Goal: Navigation & Orientation: Find specific page/section

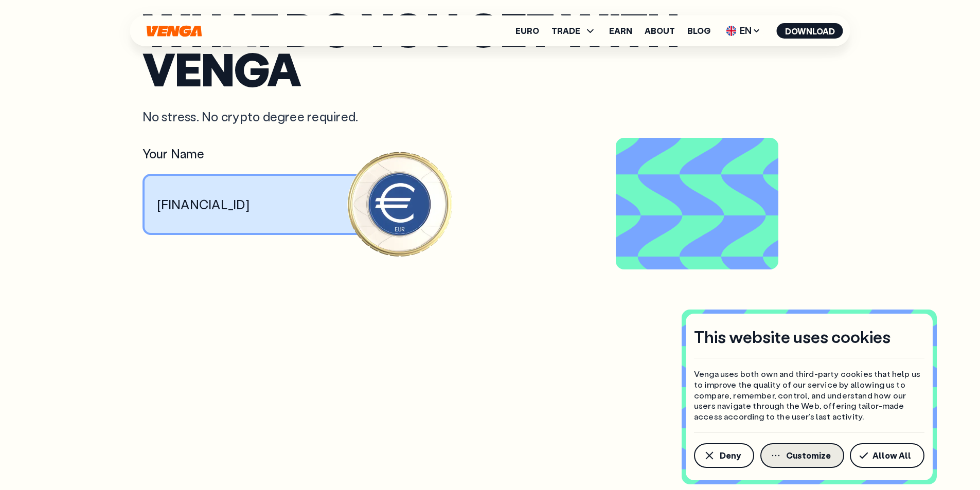
scroll to position [1029, 0]
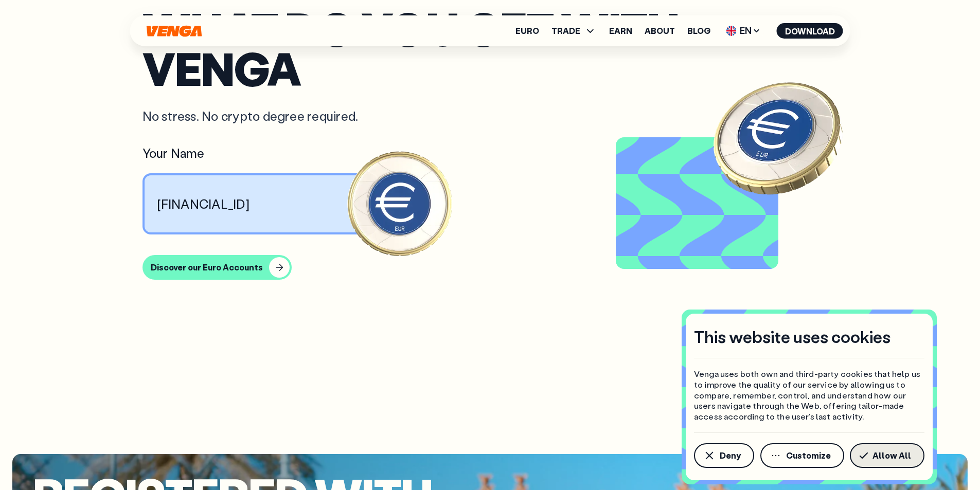
click at [879, 454] on span "Allow All" at bounding box center [892, 456] width 39 height 8
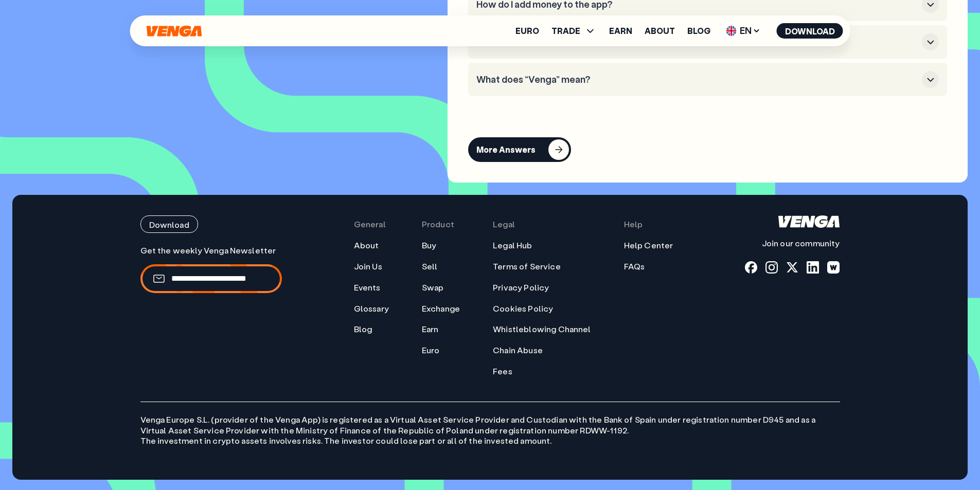
scroll to position [4850, 0]
click at [714, 452] on div "Download Join our community General About Join Us Events Glossary Blog Product …" at bounding box center [490, 337] width 741 height 285
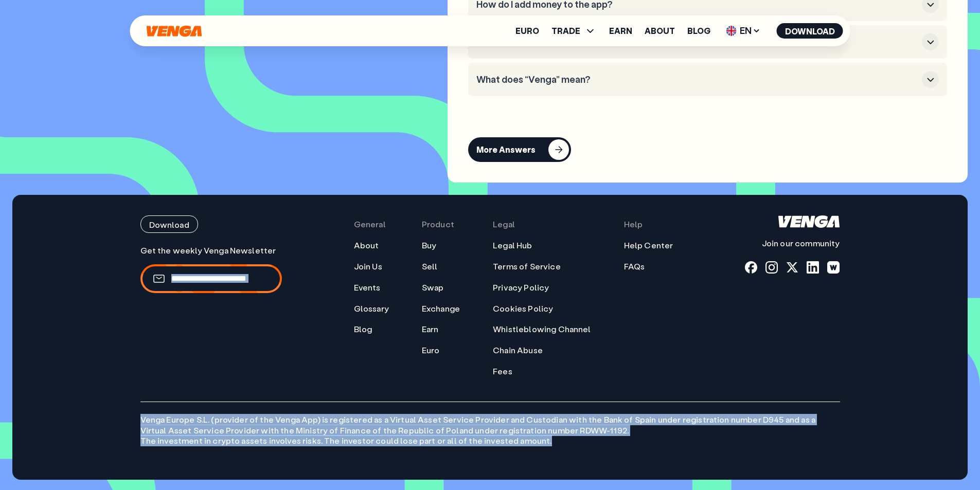
drag, startPoint x: 615, startPoint y: 438, endPoint x: 133, endPoint y: 339, distance: 492.2
click at [133, 339] on div "Download Join our community General About Join Us Events Glossary Blog Product …" at bounding box center [490, 337] width 741 height 285
click at [386, 440] on p "Venga [GEOGRAPHIC_DATA] S.L. (provider of the Venga App) is registered as a Vir…" at bounding box center [490, 424] width 700 height 45
drag, startPoint x: 582, startPoint y: 451, endPoint x: 101, endPoint y: 383, distance: 485.8
click at [101, 383] on footer "Download Join our community General About Join Us Events Glossary Blog Product …" at bounding box center [489, 337] width 955 height 285
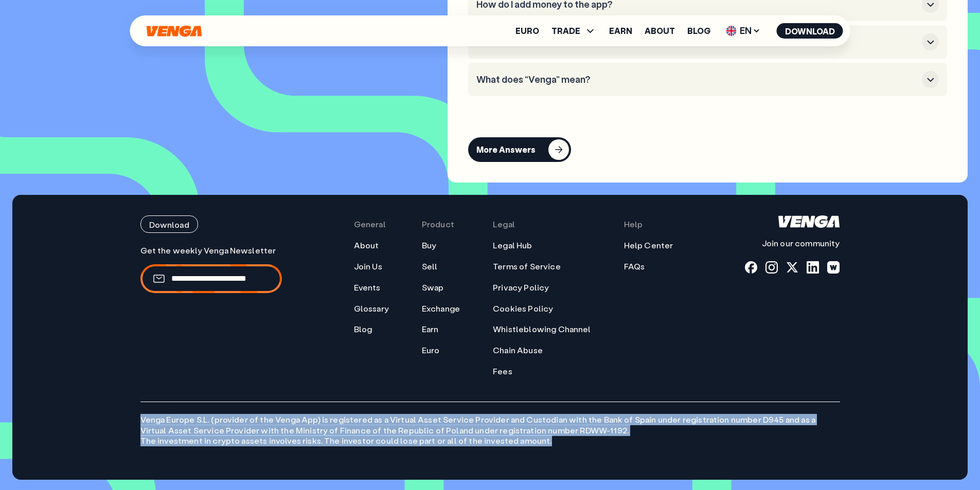
click at [251, 434] on p "Venga [GEOGRAPHIC_DATA] S.L. (provider of the Venga App) is registered as a Vir…" at bounding box center [490, 424] width 700 height 45
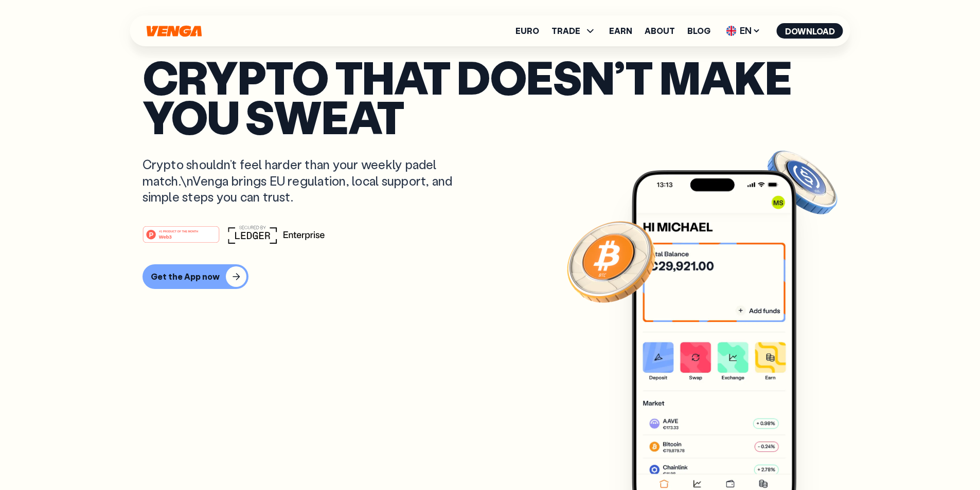
scroll to position [0, 0]
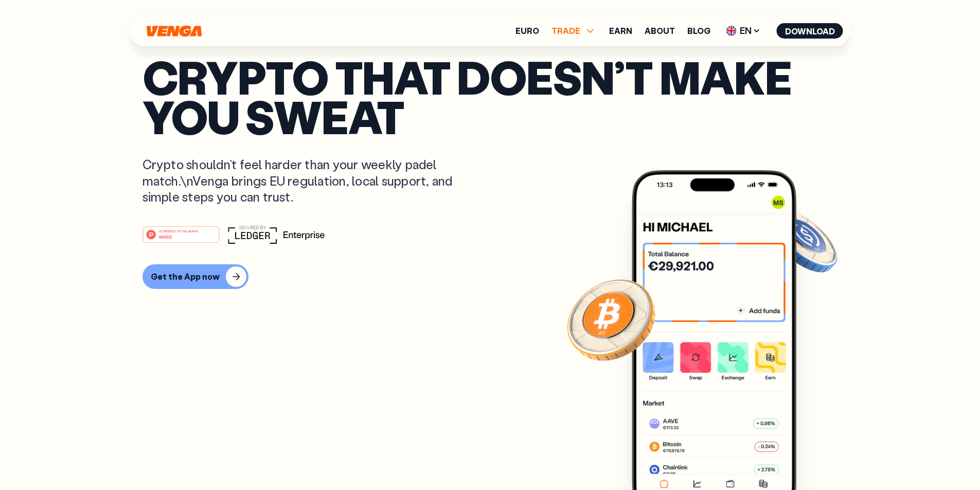
click at [569, 29] on span "TRADE" at bounding box center [566, 31] width 29 height 8
click at [595, 33] on icon at bounding box center [590, 31] width 12 height 12
